Goal: Task Accomplishment & Management: Complete application form

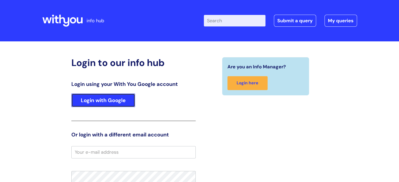
click at [102, 107] on link "Login with Google" at bounding box center [103, 101] width 64 height 14
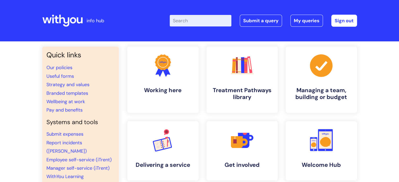
click at [8, 61] on div "Quick links Our policies Useful forms Strategy and values Branded templates Wel…" at bounding box center [199, 179] width 399 height 276
click at [272, 23] on link "Submit a query" at bounding box center [261, 21] width 42 height 12
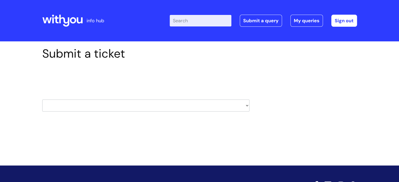
click at [245, 104] on select "HR / People IT and Support Clinical Drug Alerts Finance Accounts Data Support T…" at bounding box center [145, 106] width 207 height 12
select select "property_&_estates"
click at [42, 100] on select "HR / People IT and Support Clinical Drug Alerts Finance Accounts Data Support T…" at bounding box center [145, 106] width 207 height 12
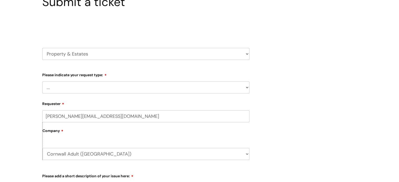
scroll to position [52, 0]
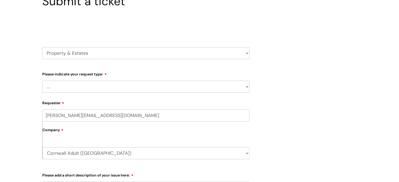
click at [66, 88] on select "... Facilities Support Lease/ Tenancy Agreements Health & Safety and Environmen…" at bounding box center [145, 87] width 207 height 12
select select "Facilities Support"
click at [42, 81] on select "... Facilities Support Lease/ Tenancy Agreements Health & Safety and Environmen…" at bounding box center [145, 87] width 207 height 12
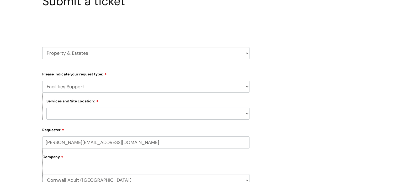
click at [67, 115] on select "... Cleethorpes Darlington Tubwell Darlington Coniscliffe Grimsby Preston Redca…" at bounding box center [147, 114] width 203 height 12
select select "Truro Western House"
click at [46, 108] on select "... Cleethorpes Darlington Tubwell Darlington Coniscliffe Grimsby Preston Redca…" at bounding box center [147, 114] width 203 height 12
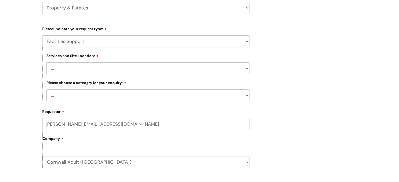
scroll to position [105, 0]
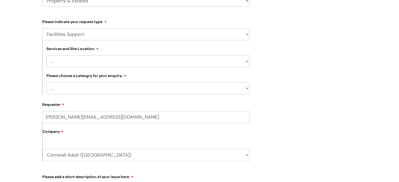
click at [79, 85] on select "... Electrical and Lighting Plumbing and Drainage Heating and Cooling Fixtures,…" at bounding box center [147, 88] width 203 height 12
click at [46, 83] on select "... Electrical and Lighting Plumbing and Drainage Heating and Cooling Fixtures,…" at bounding box center [147, 88] width 203 height 12
click at [25, 108] on div "Submit a ticket Select issue type HR / People IT and Support Clinical Drug Aler…" at bounding box center [199, 137] width 399 height 401
click at [77, 92] on select "... Electrical and Lighting Plumbing and Drainage Heating and Cooling Fixtures,…" at bounding box center [147, 88] width 203 height 12
select select "Heating and Cooling"
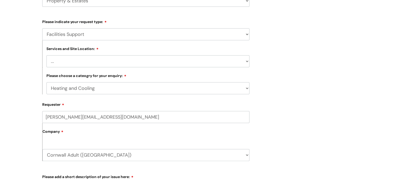
click at [46, 83] on select "... Electrical and Lighting Plumbing and Drainage Heating and Cooling Fixtures,…" at bounding box center [147, 88] width 203 height 12
click at [30, 104] on div "Submit a ticket Select issue type HR / People IT and Support Clinical Drug Aler…" at bounding box center [199, 137] width 399 height 401
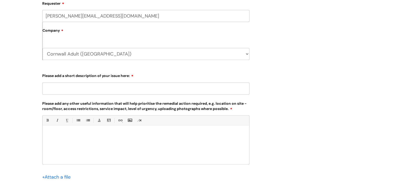
scroll to position [210, 0]
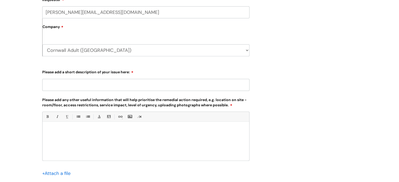
click at [74, 83] on input "Please add a short description of your issue here:" at bounding box center [145, 85] width 207 height 12
type input "Broken TRV"
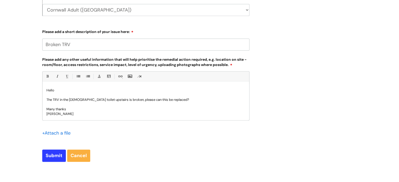
scroll to position [318, 0]
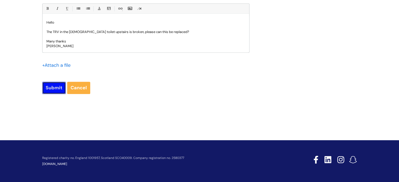
click at [52, 86] on input "Submit" at bounding box center [54, 88] width 24 height 12
type input "Please Wait..."
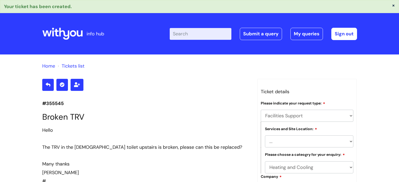
select select "Facilities Support"
select select "[GEOGRAPHIC_DATA]"
select select "Heating and Cooling"
click at [312, 30] on link "My queries" at bounding box center [306, 34] width 32 height 12
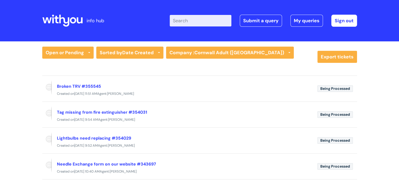
click at [11, 99] on div "Open or Pending All Tickets Open or Pending Resolved or Closed Date Created Las…" at bounding box center [199, 134] width 399 height 186
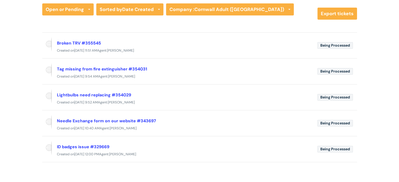
scroll to position [52, 0]
